Goal: Information Seeking & Learning: Learn about a topic

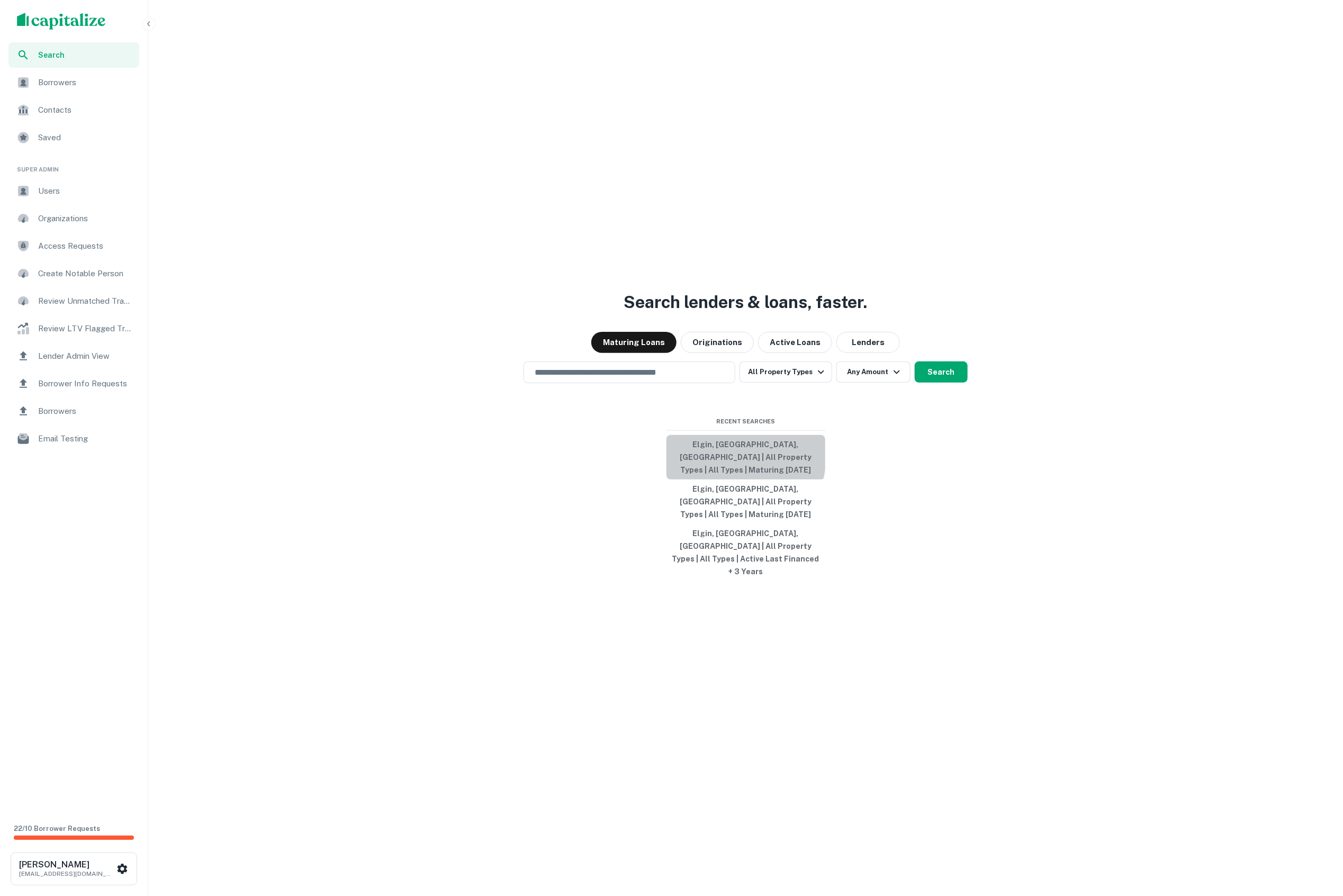
click at [717, 477] on button "Elgin, IL, USA | All Property Types | All Types | Maturing In 1 Year" at bounding box center [746, 457] width 159 height 45
type input "**********"
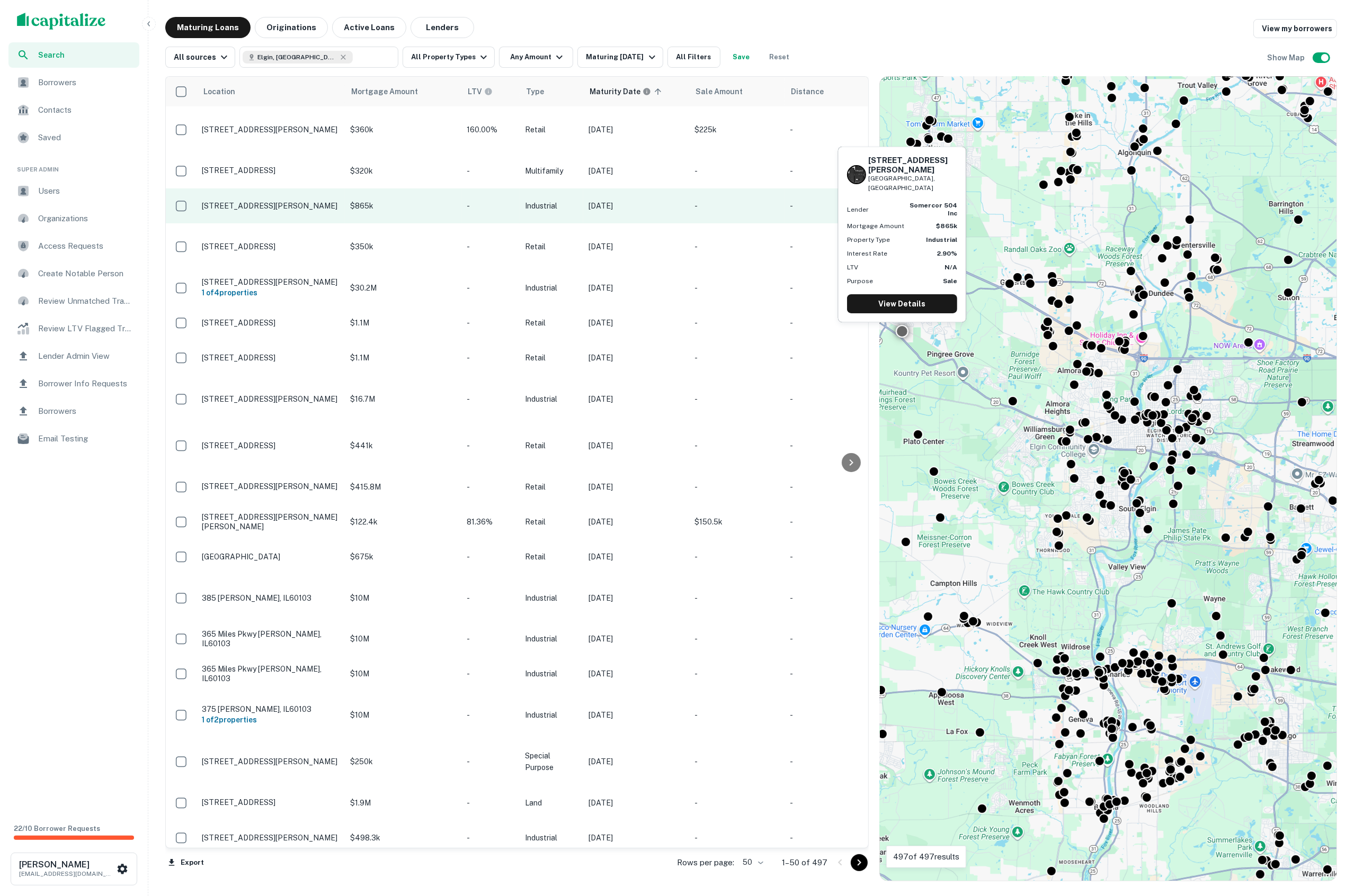
click at [227, 201] on p "1100 Bell Rd Hampshire, IL60140" at bounding box center [270, 206] width 138 height 10
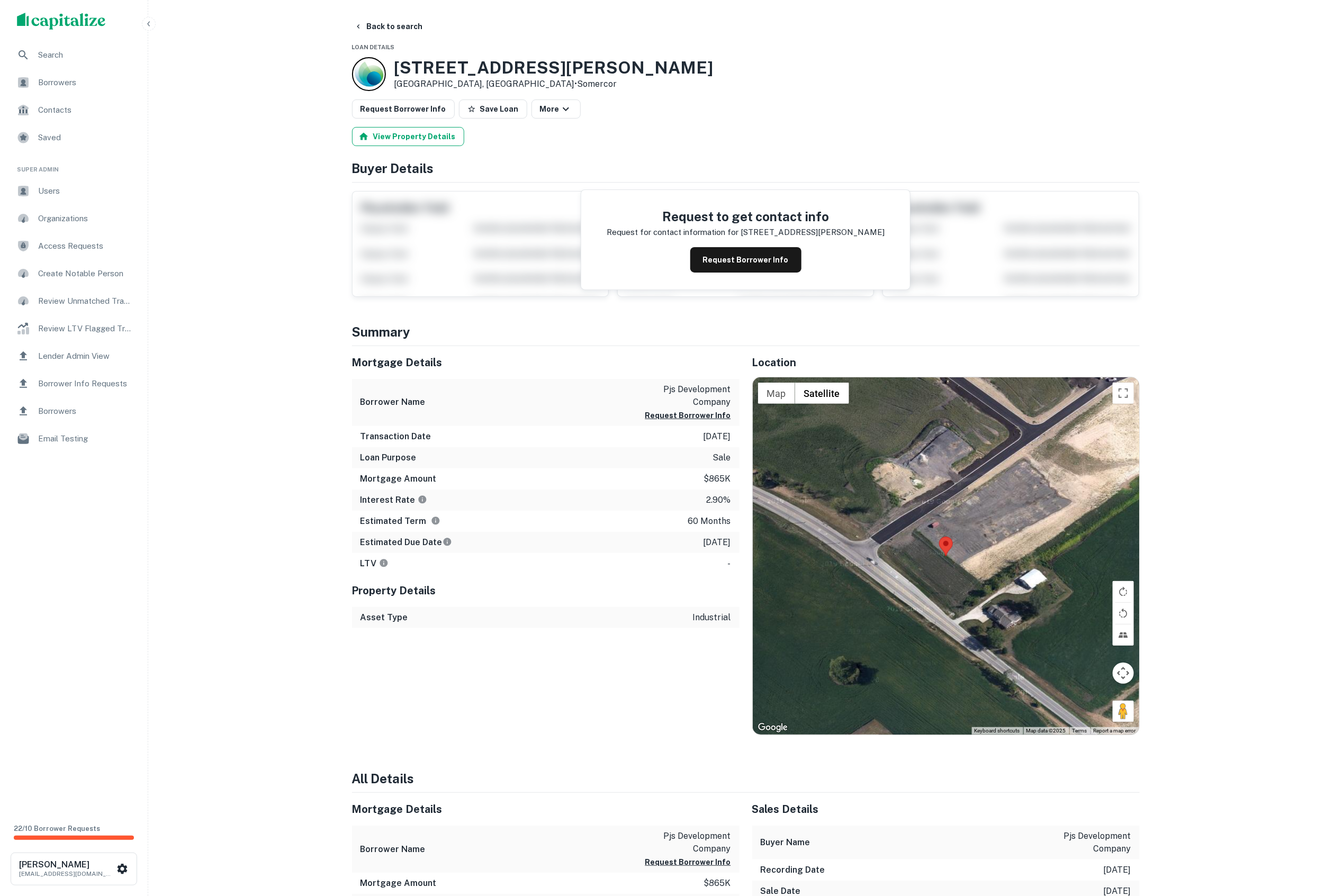
click at [386, 142] on button "View Property Details" at bounding box center [408, 136] width 112 height 19
click at [387, 131] on button "View Property Details" at bounding box center [408, 136] width 112 height 19
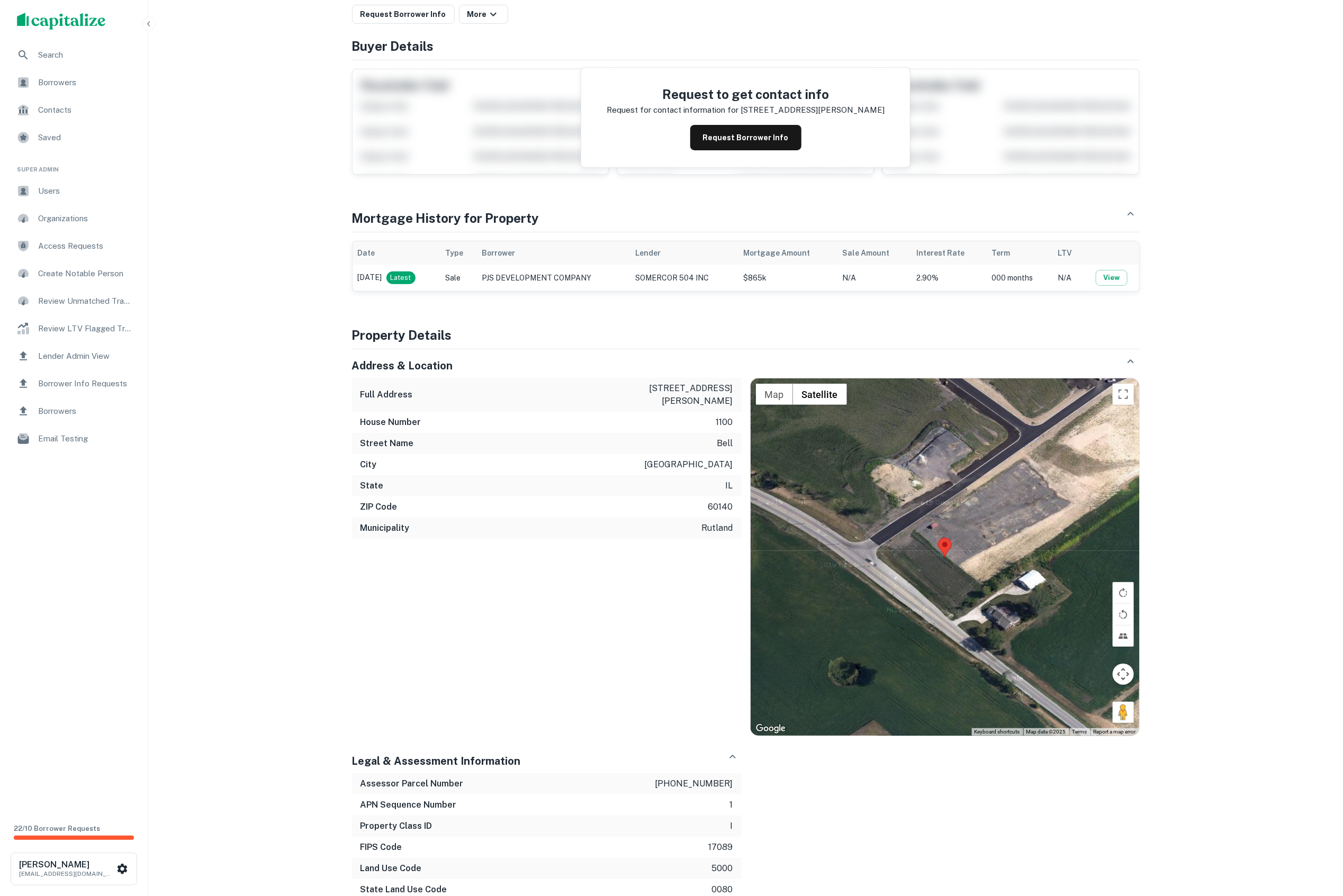
scroll to position [79, 0]
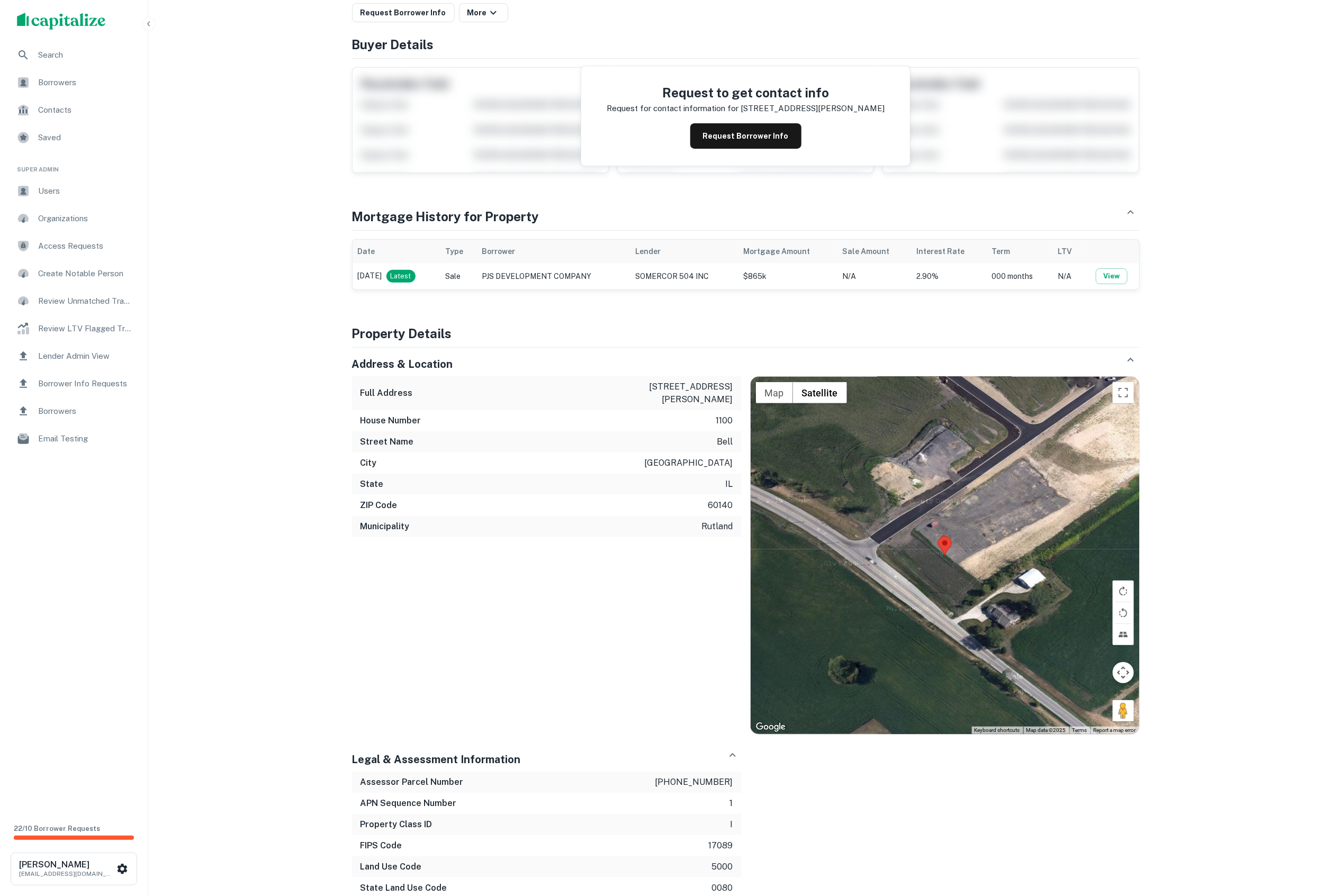
click at [378, 280] on td "Aug 19, 2020 Latest" at bounding box center [396, 276] width 87 height 27
click at [502, 277] on td "PJS DEVELOPMENT COMPANY" at bounding box center [553, 276] width 154 height 27
click at [1111, 274] on button "View" at bounding box center [1112, 276] width 32 height 16
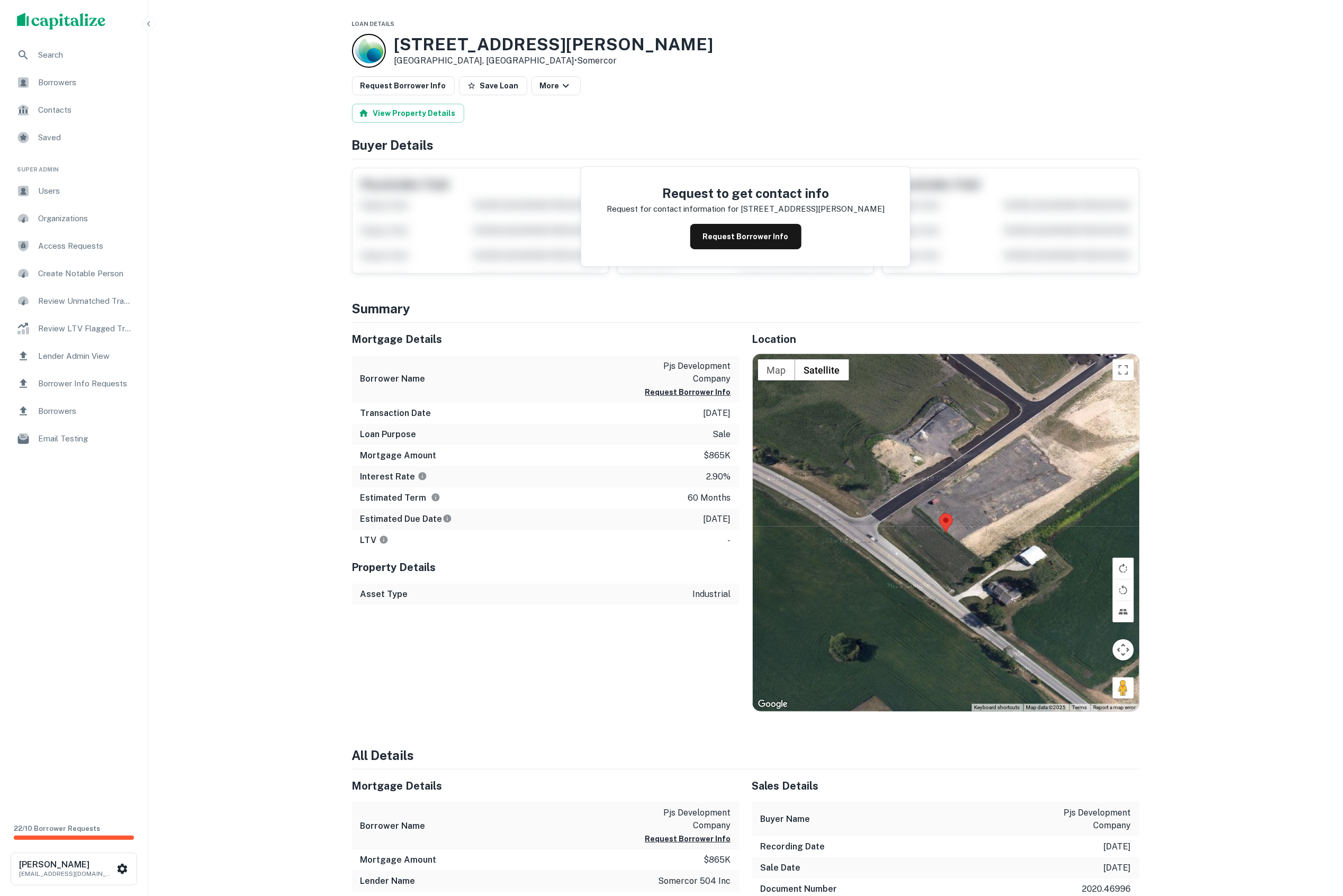
drag, startPoint x: 332, startPoint y: 314, endPoint x: 329, endPoint y: 309, distance: 5.8
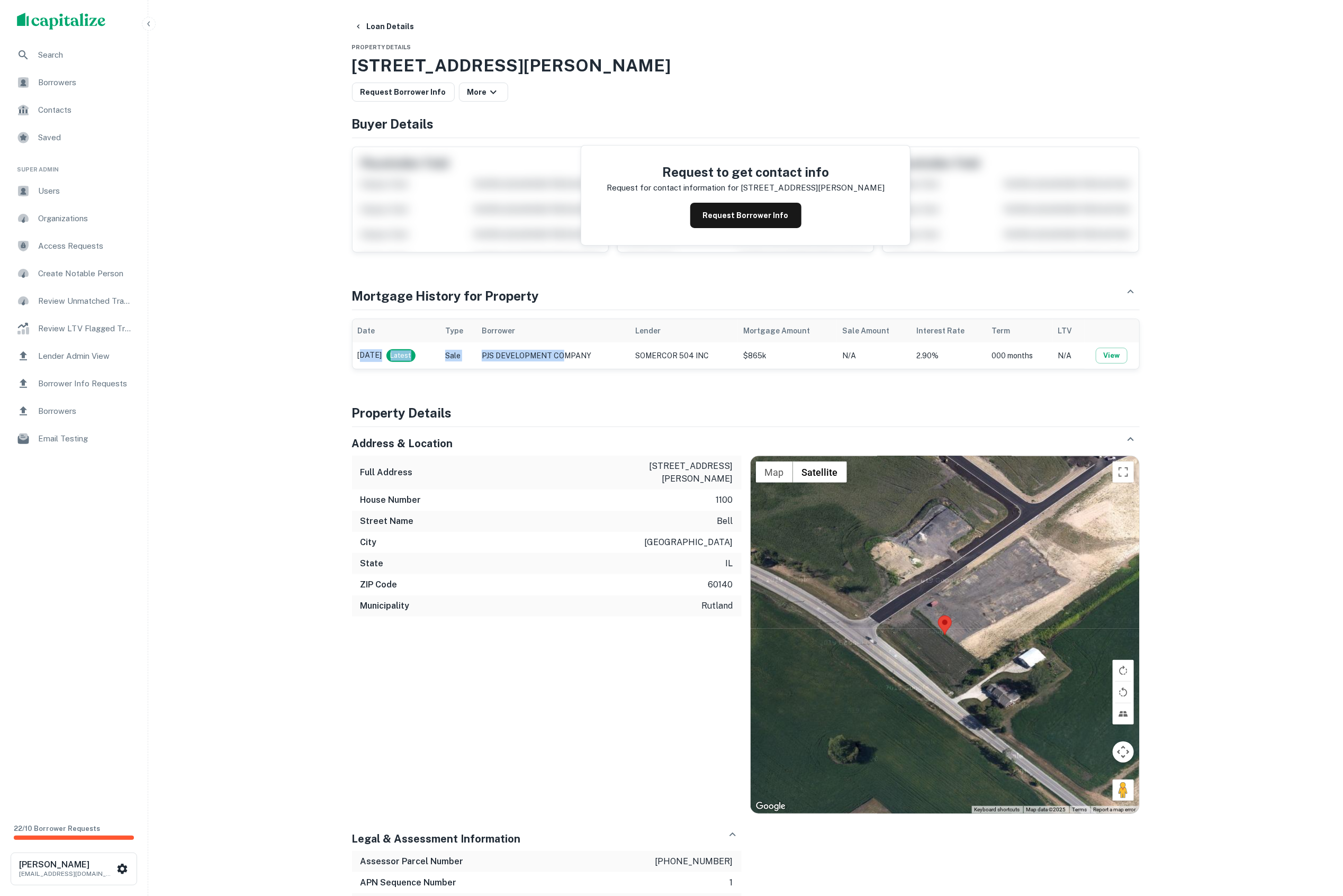
drag, startPoint x: 386, startPoint y: 361, endPoint x: 524, endPoint y: 366, distance: 138.1
click at [588, 353] on tr "Aug 19, 2020 Latest Sale PJS DEVELOPMENT COMPANY SOMERCOR 504 INC $865k N/A 2.9…" at bounding box center [746, 356] width 787 height 27
drag, startPoint x: 316, startPoint y: 279, endPoint x: 311, endPoint y: 280, distance: 5.1
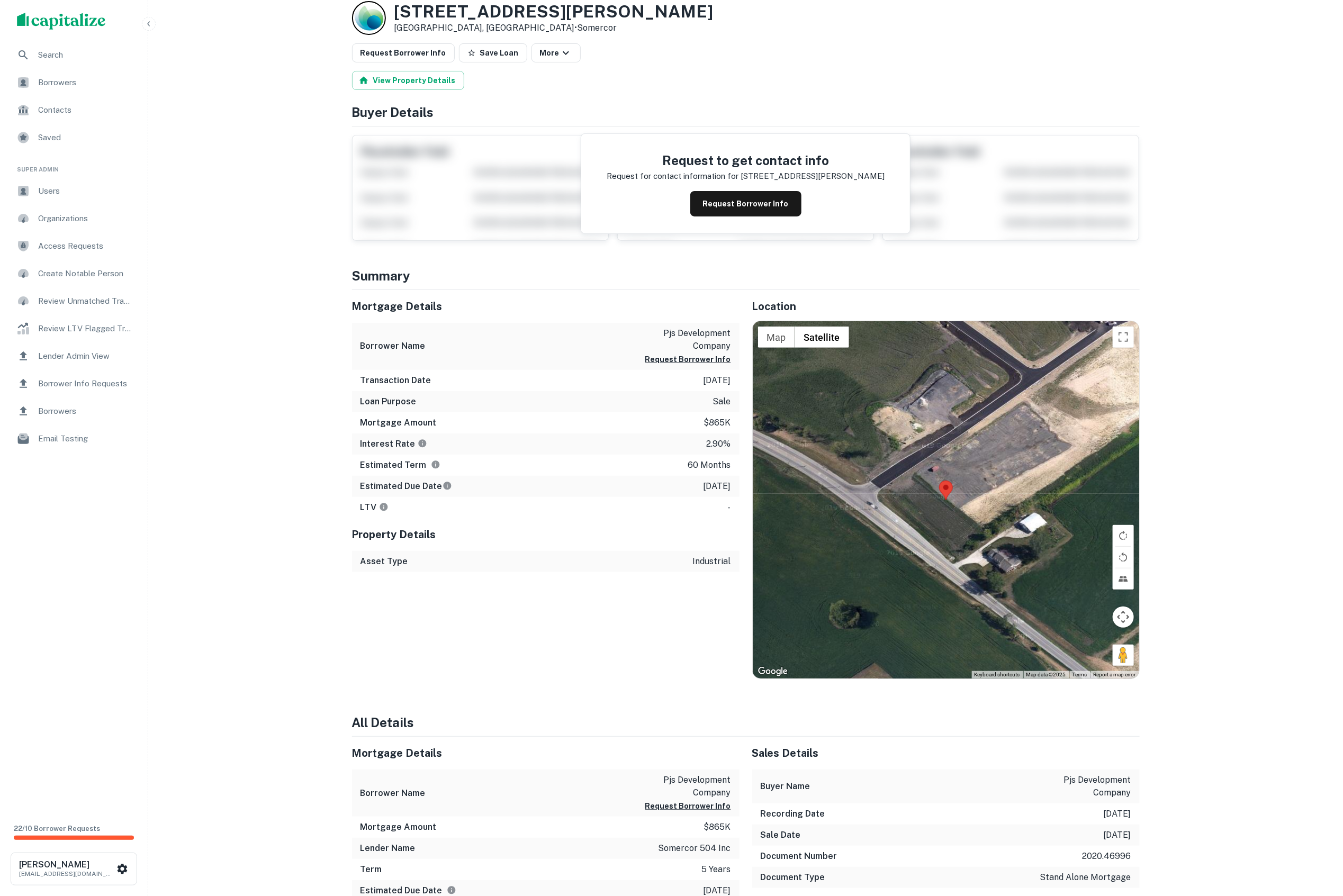
scroll to position [22, 0]
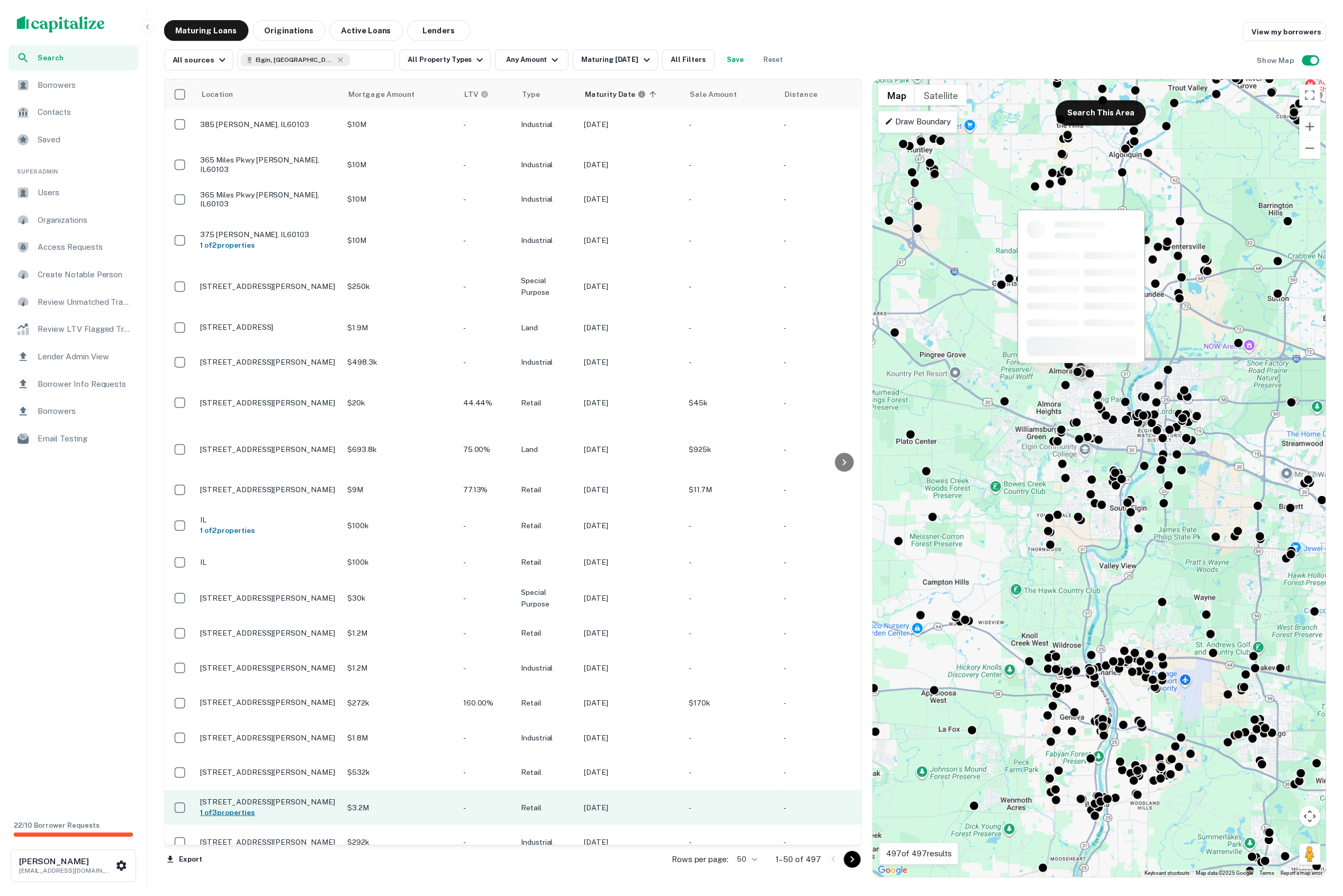
scroll to position [873, 0]
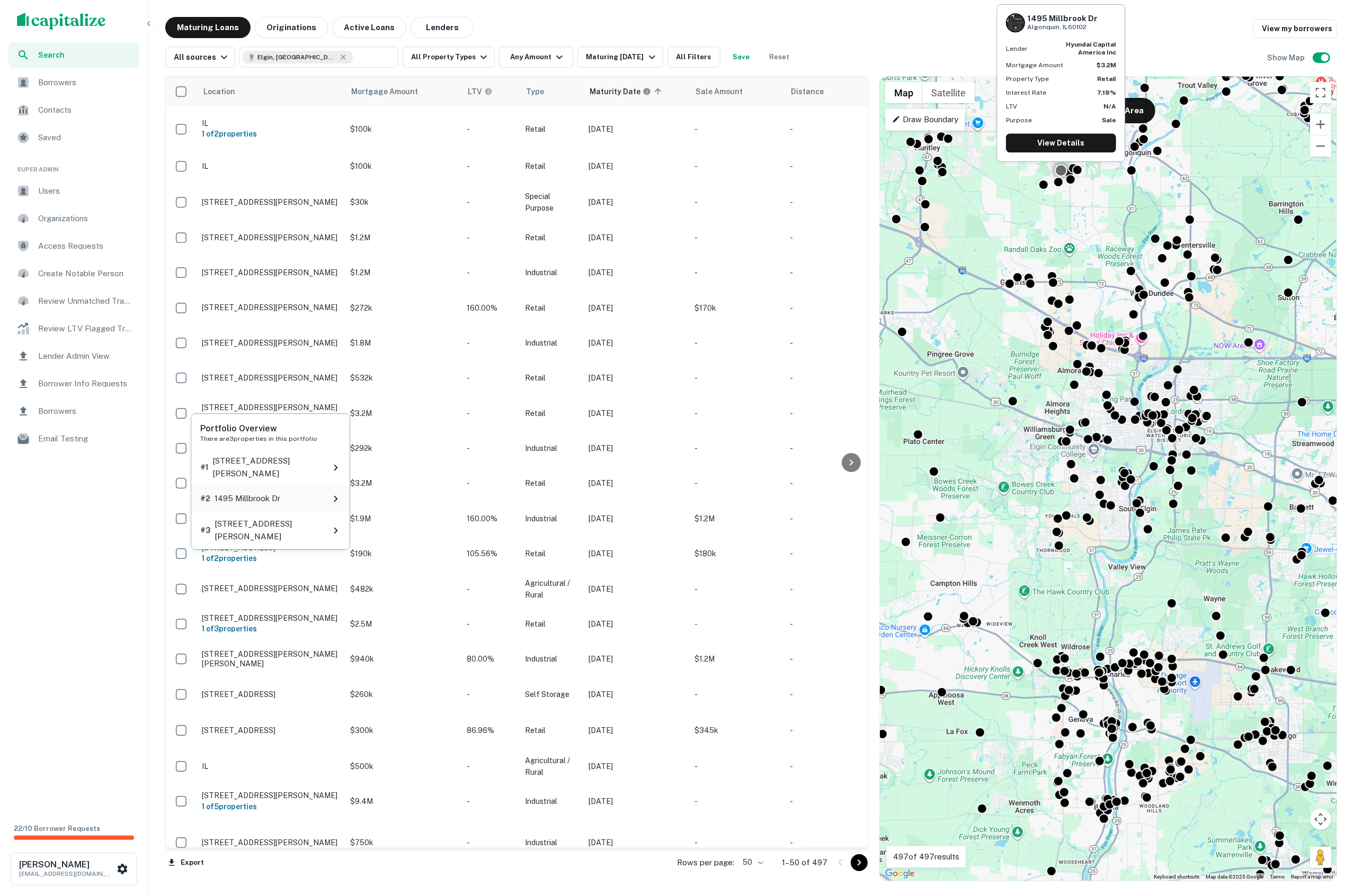
click at [246, 493] on p "1495 Millbrook Dr" at bounding box center [247, 499] width 65 height 13
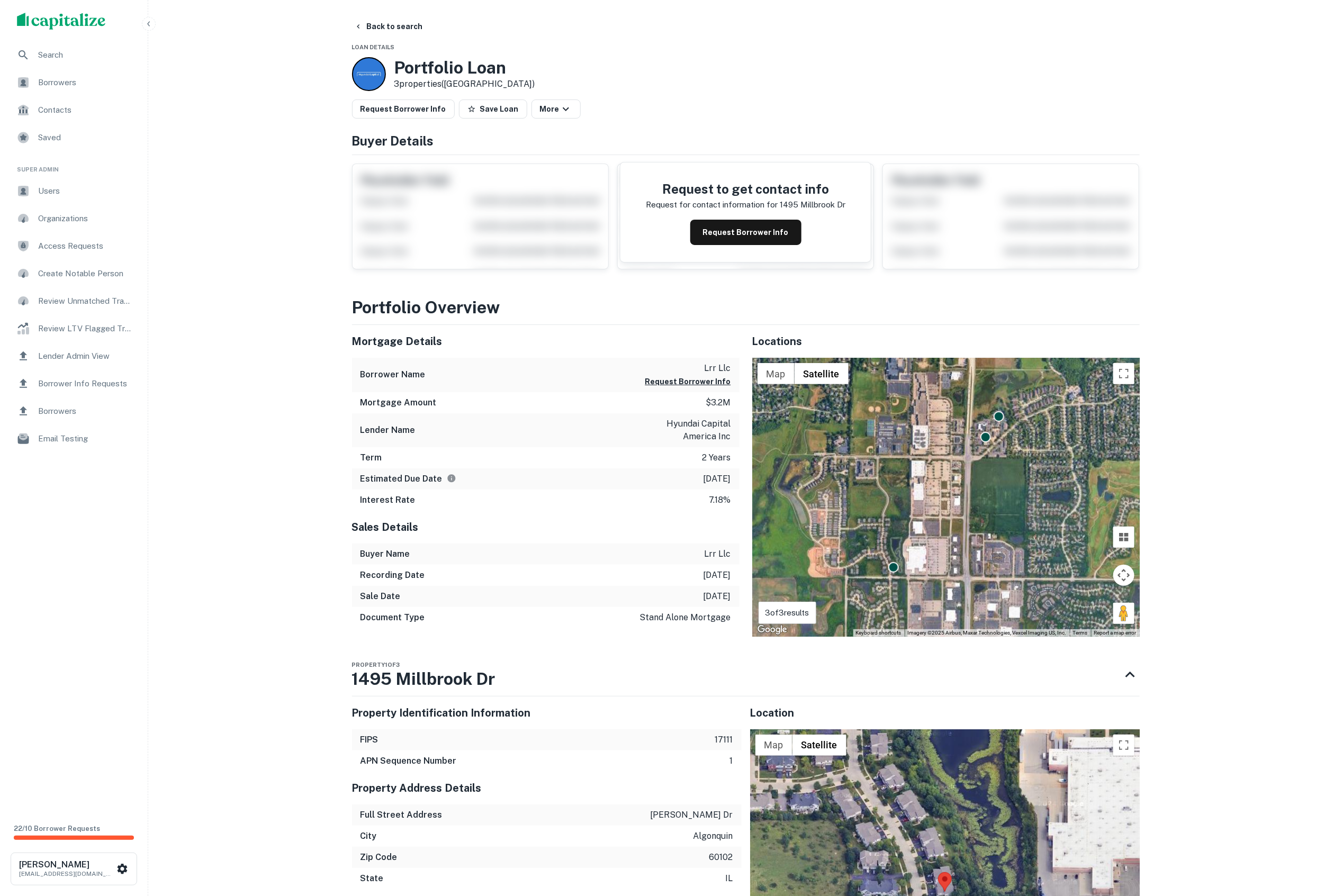
click at [572, 114] on div "Request Borrower Info Save Loan More" at bounding box center [746, 109] width 788 height 19
click at [565, 109] on button "More" at bounding box center [556, 109] width 49 height 19
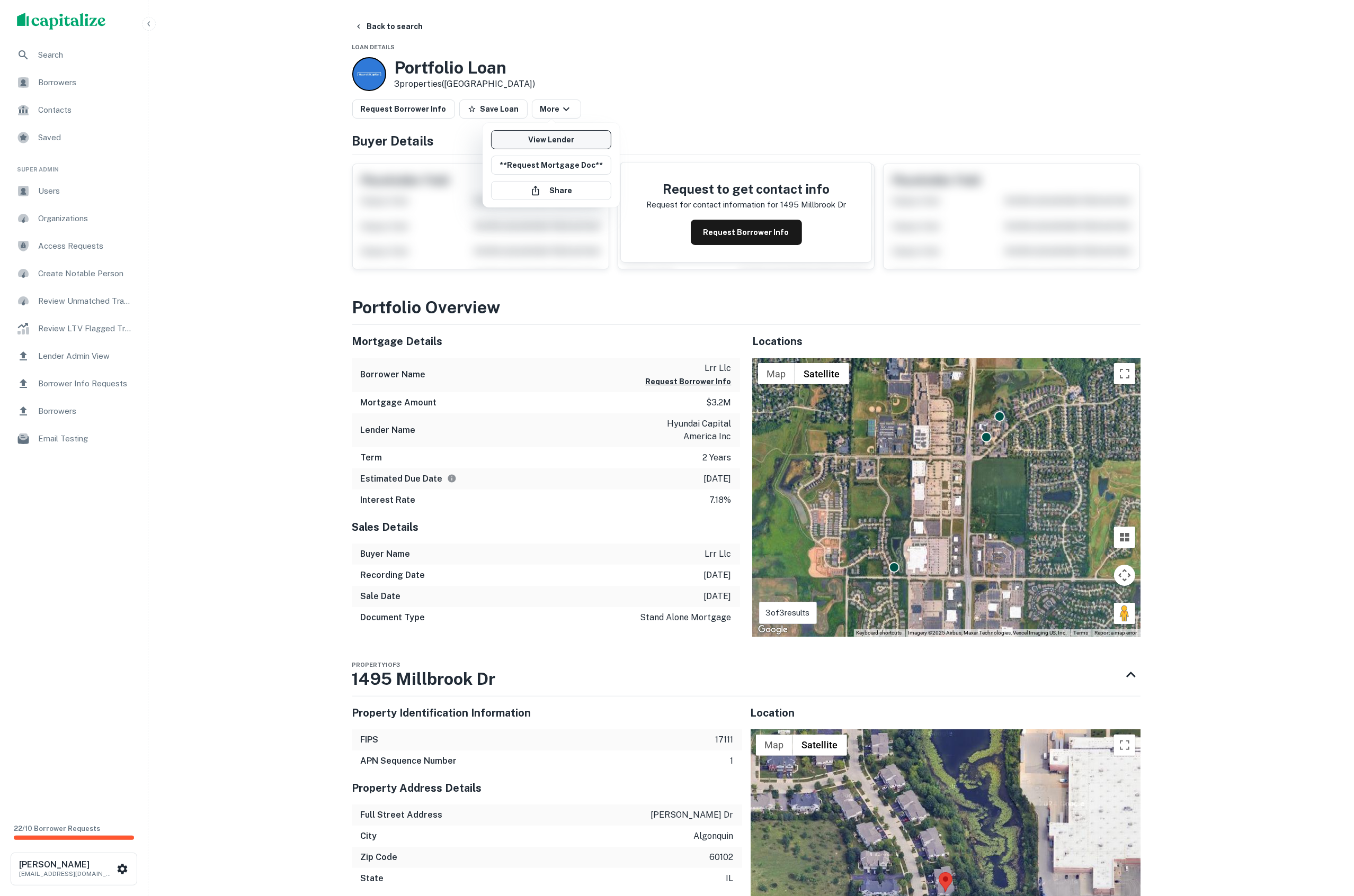
drag, startPoint x: 525, startPoint y: 143, endPoint x: 512, endPoint y: 144, distance: 13.0
click at [525, 143] on link "View Lender" at bounding box center [551, 139] width 120 height 19
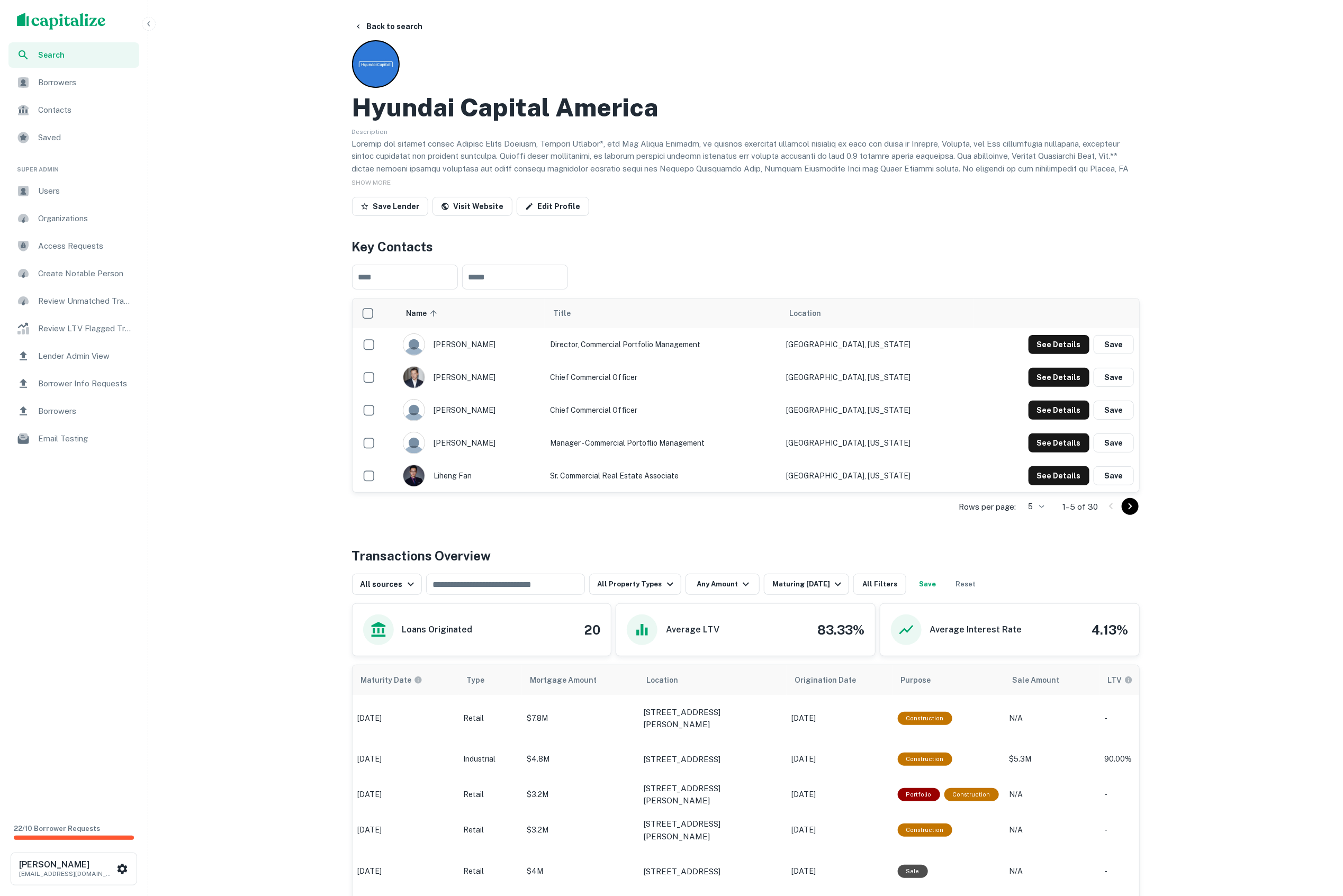
click at [67, 186] on span "Users" at bounding box center [85, 191] width 95 height 13
